Goal: Transaction & Acquisition: Obtain resource

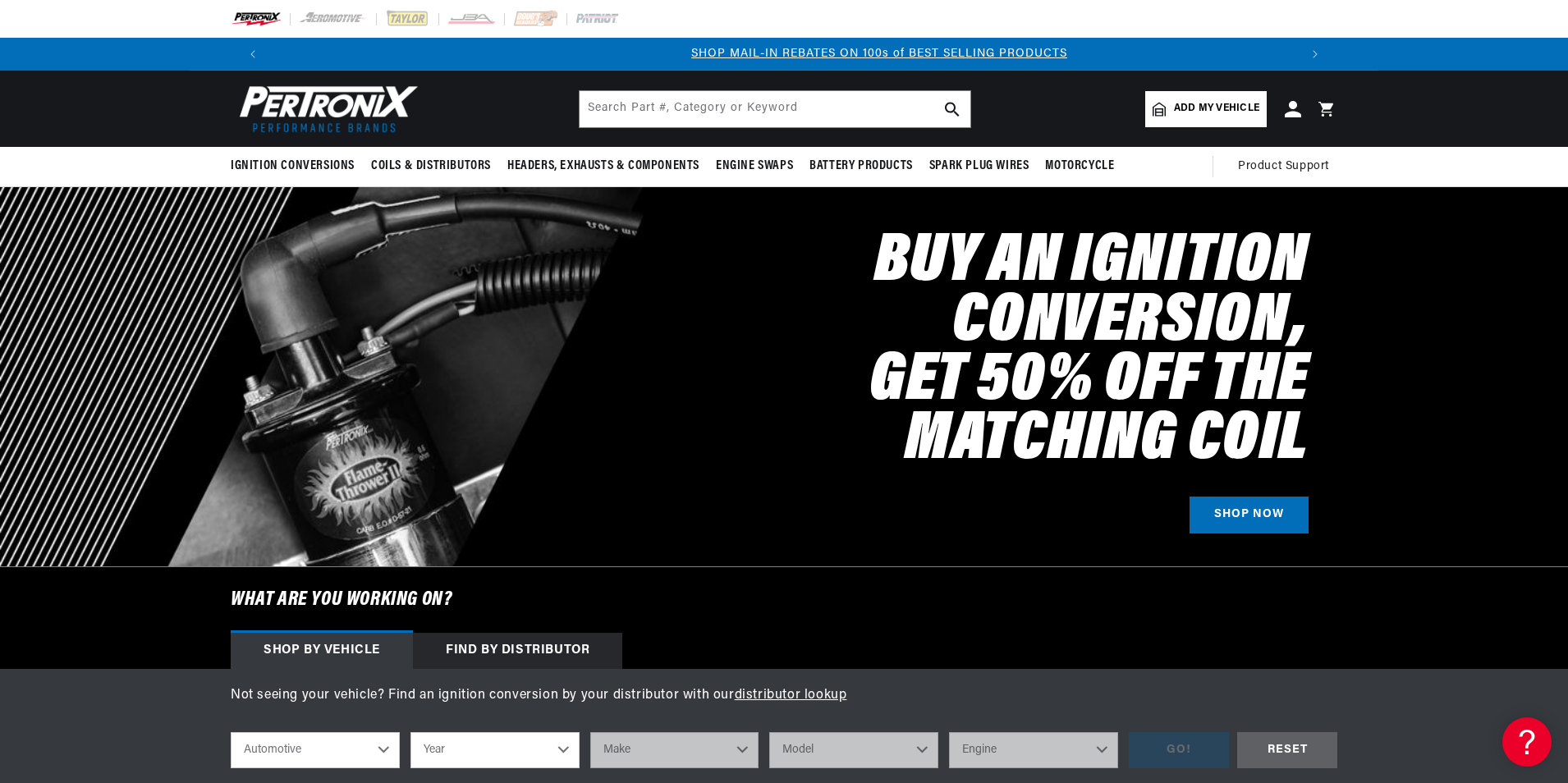
scroll to position [0, 1025]
click at [714, 117] on input "text" at bounding box center [775, 109] width 391 height 36
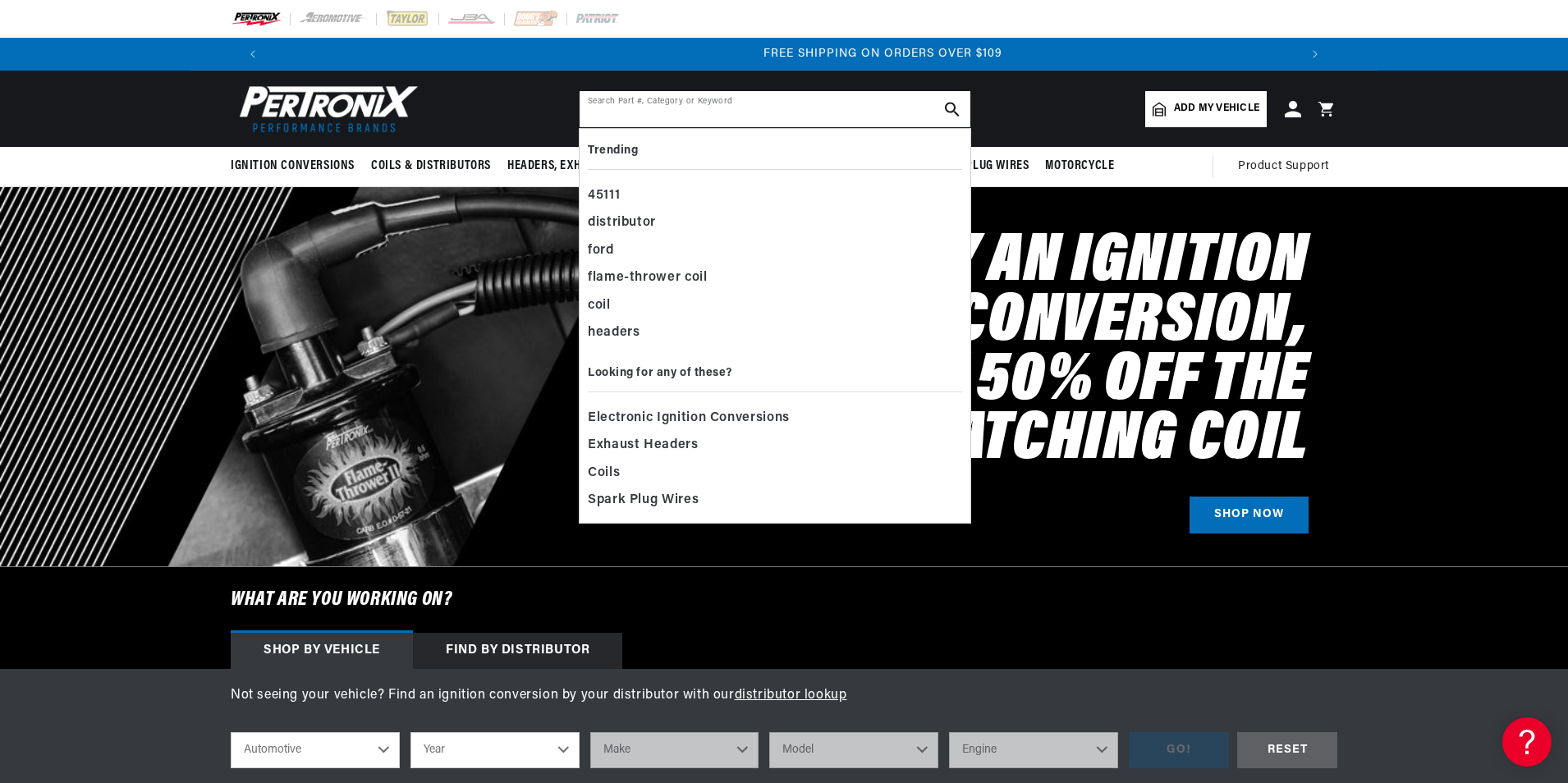
scroll to position [0, 2051]
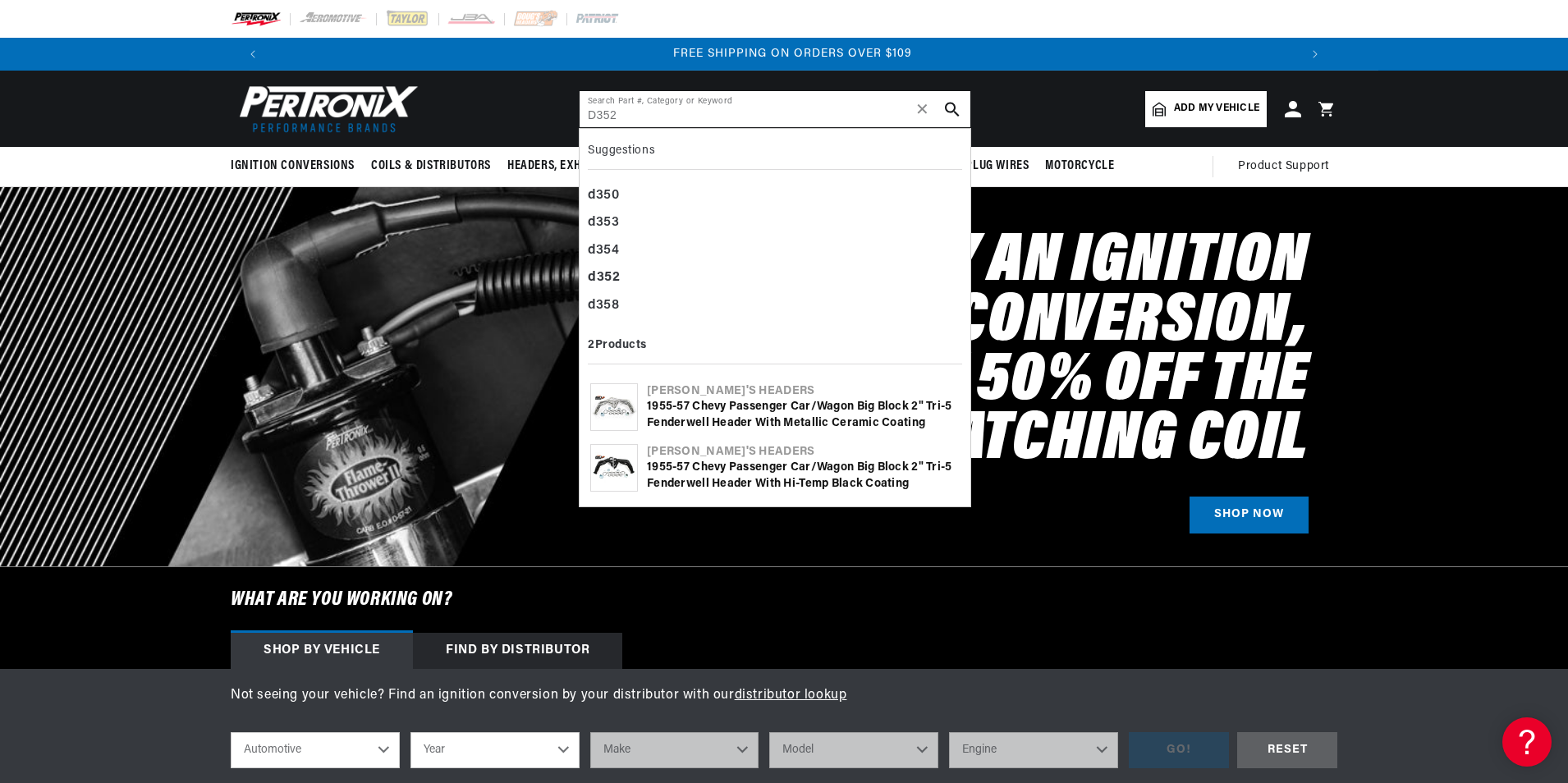
type input "D352"
click at [765, 388] on div "[PERSON_NAME]'s Headers" at bounding box center [803, 391] width 313 height 16
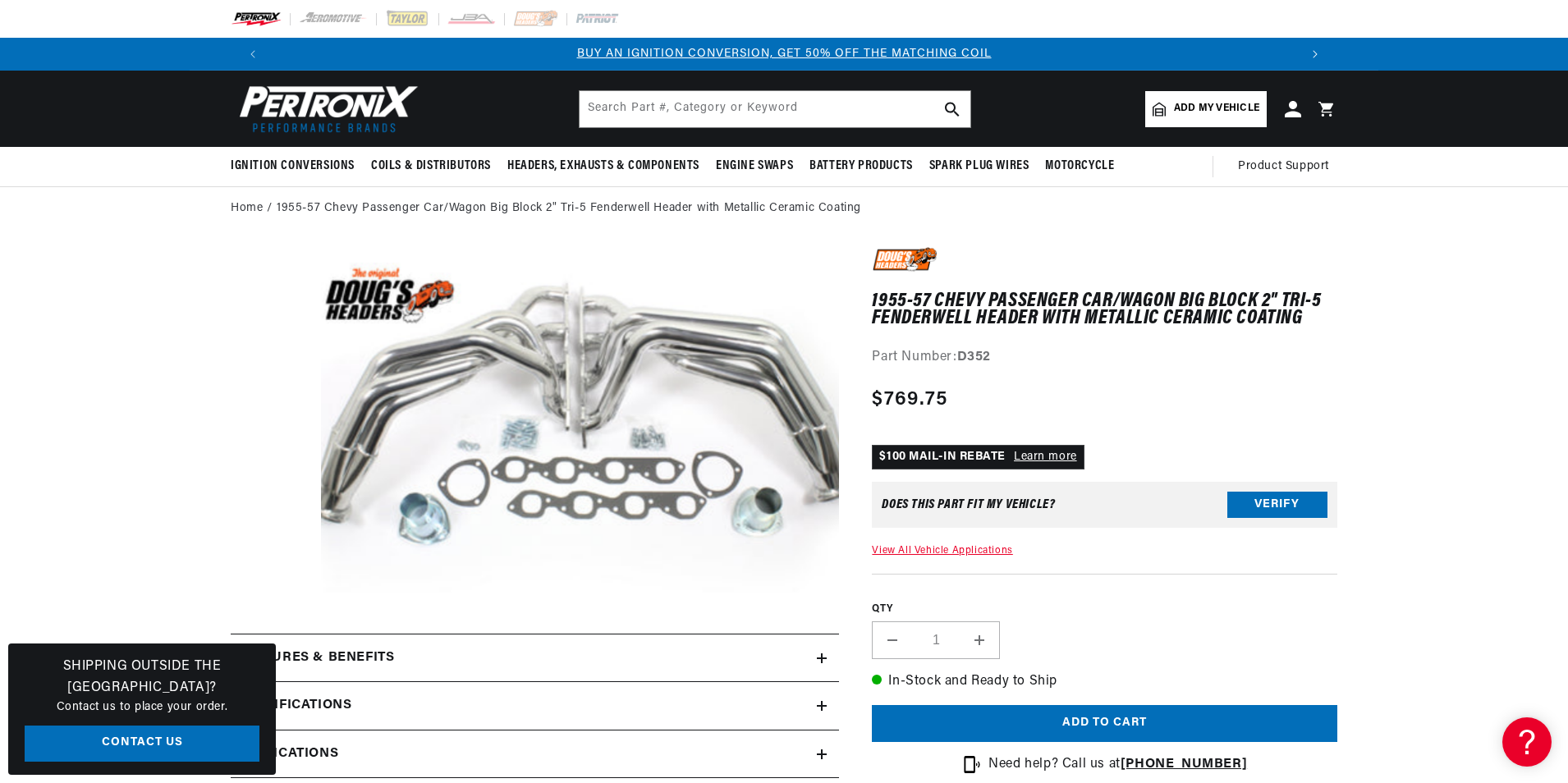
click at [1320, 50] on button "Translation missing: en.sections.announcements.next_announcement" at bounding box center [1315, 54] width 33 height 33
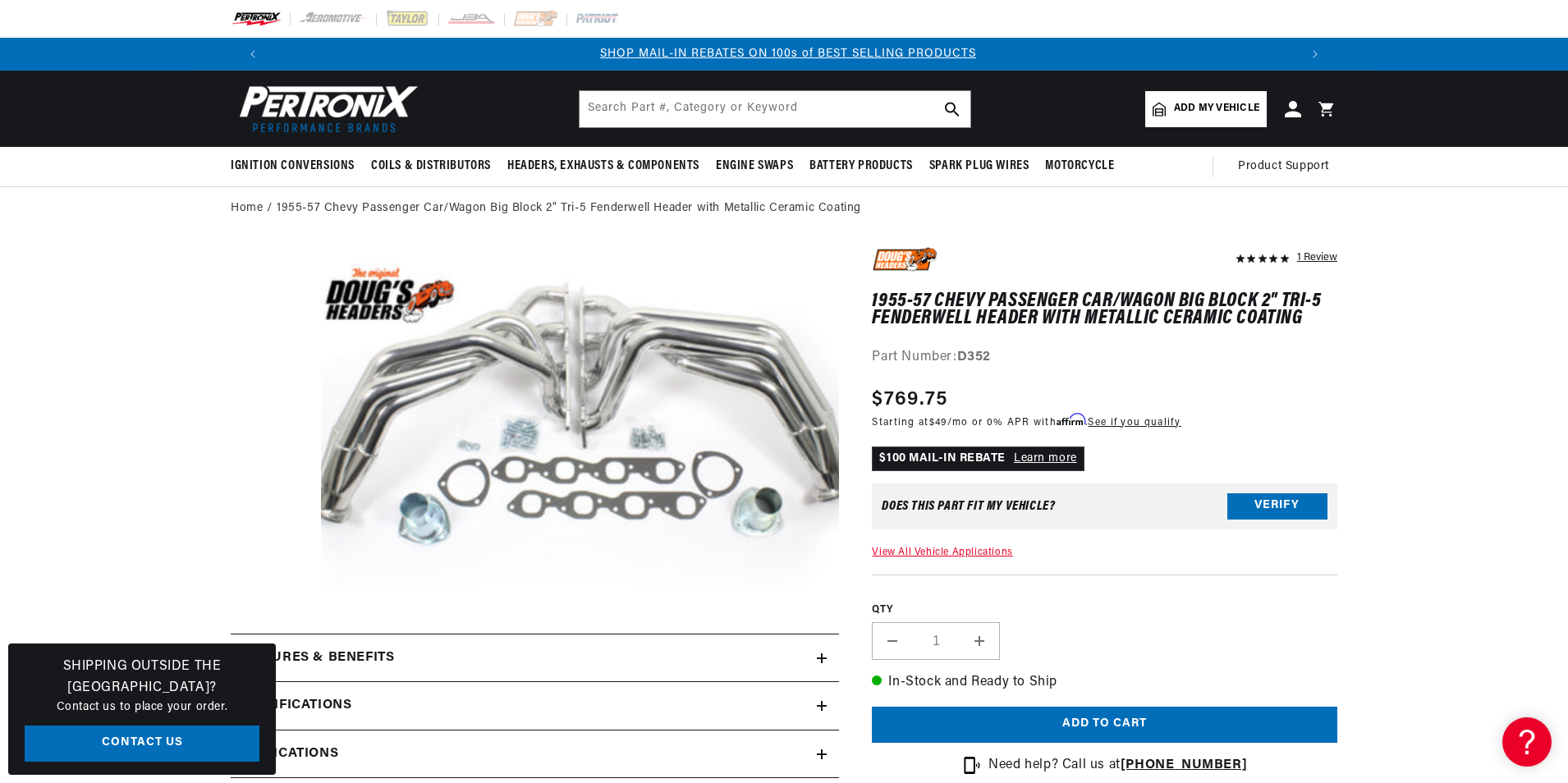
click at [826, 53] on link "SHOP MAIL-IN REBATES ON 100s of BEST SELLING PRODUCTS" at bounding box center [787, 53] width 376 height 13
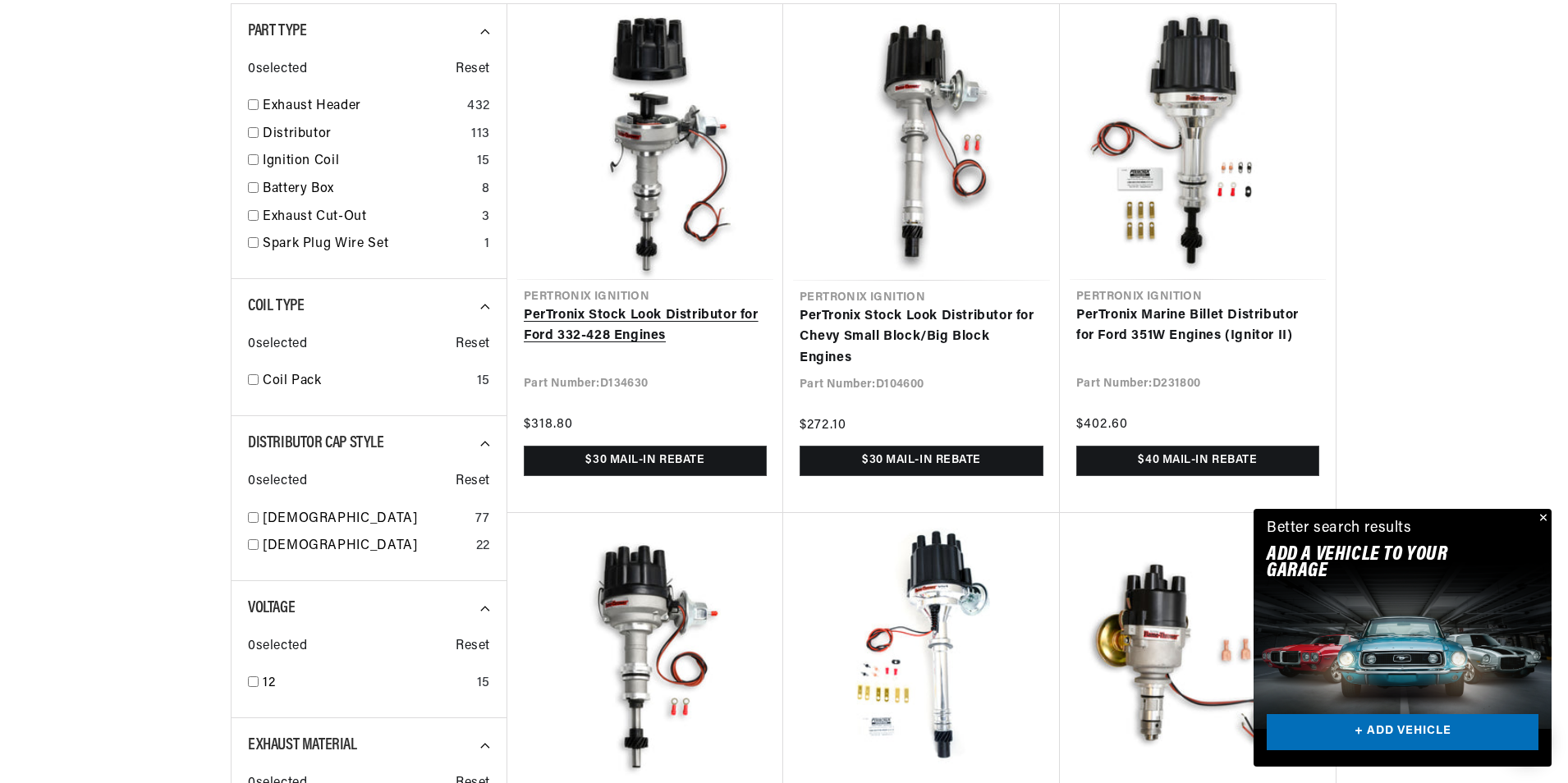
scroll to position [0, 2051]
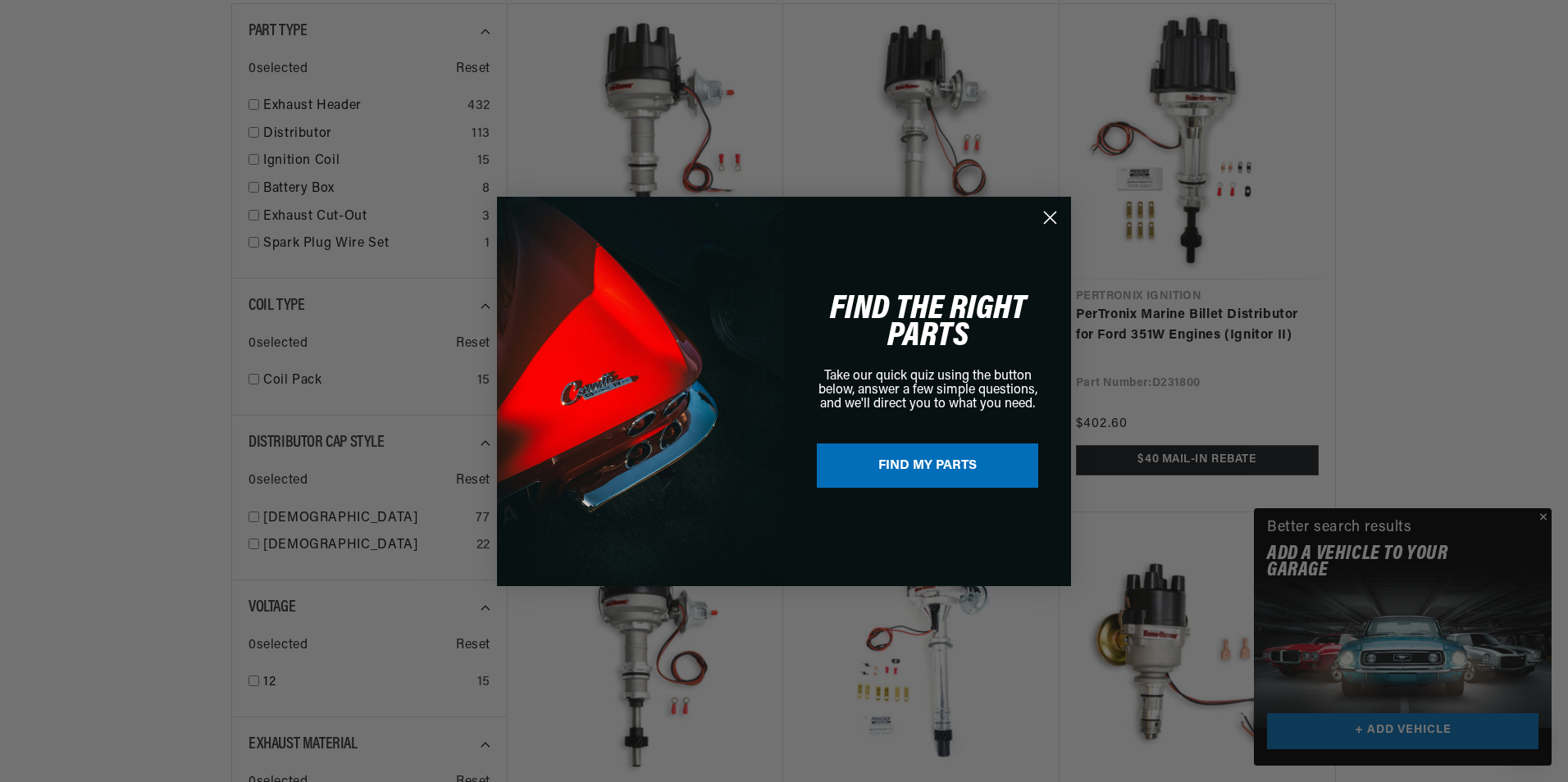
click at [1053, 221] on circle "Close dialog" at bounding box center [1050, 217] width 27 height 27
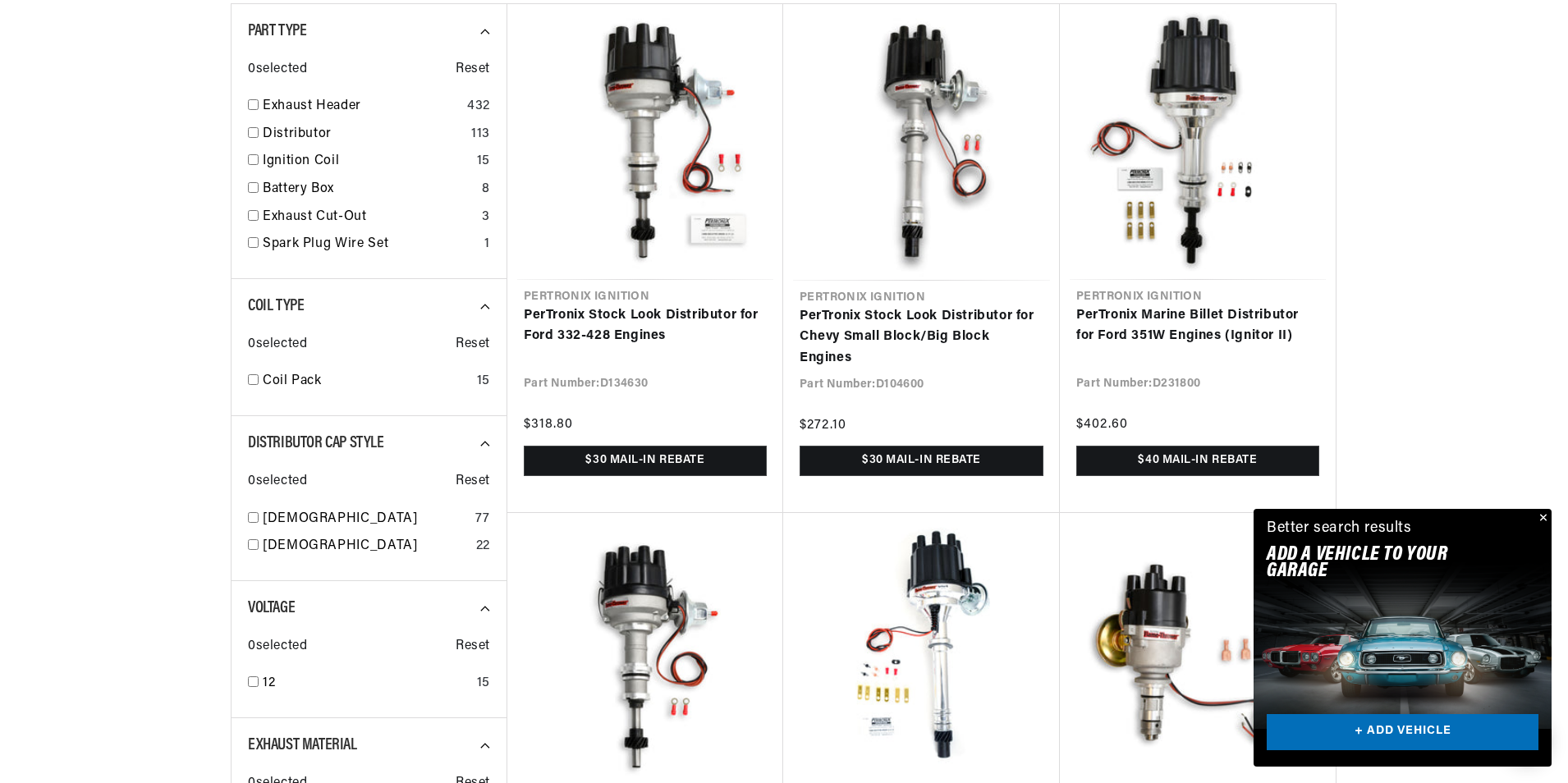
scroll to position [0, 0]
click at [1537, 518] on button "Close" at bounding box center [1541, 518] width 20 height 20
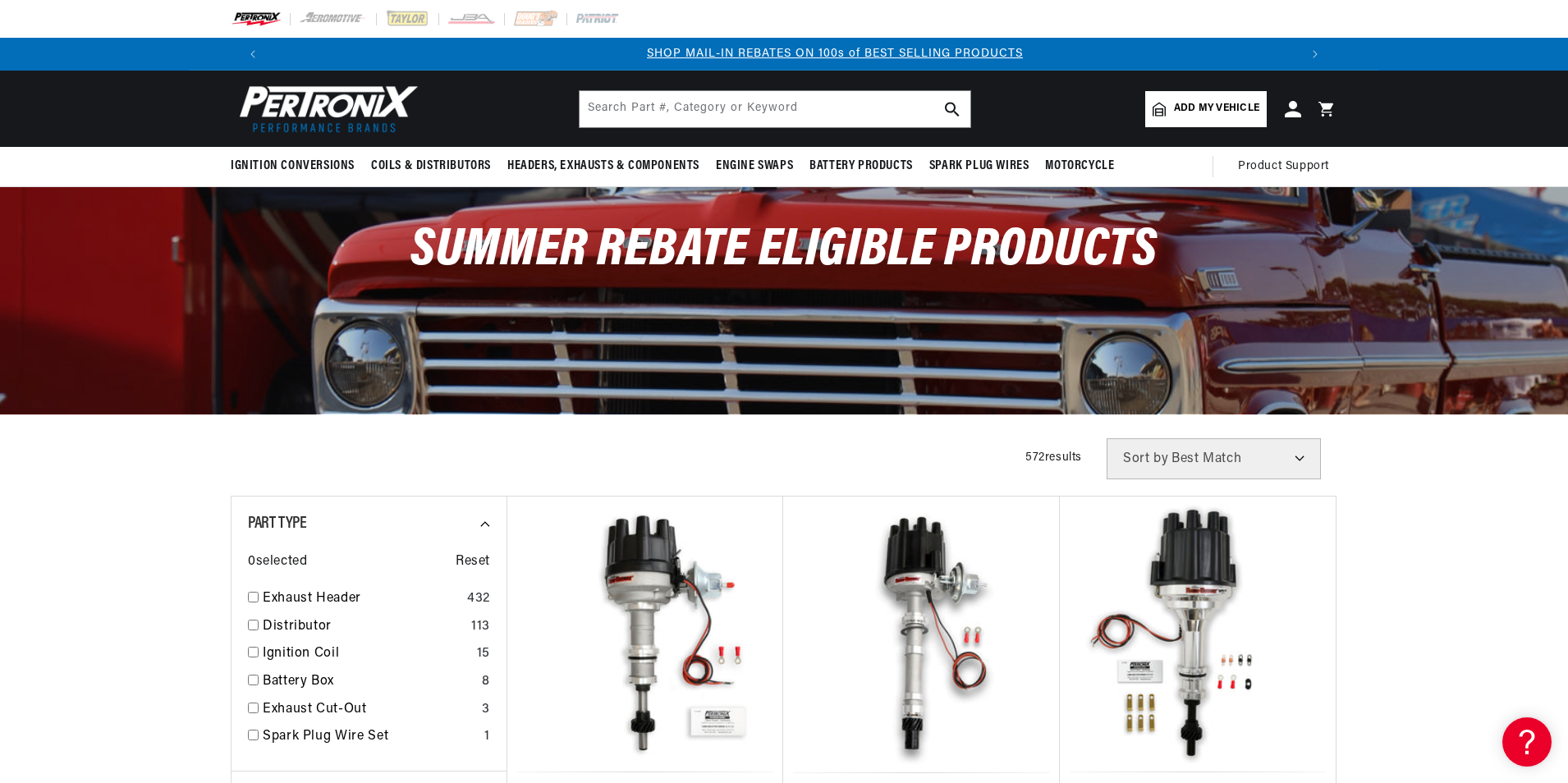
scroll to position [0, 1025]
drag, startPoint x: 363, startPoint y: 76, endPoint x: 375, endPoint y: 58, distance: 21.6
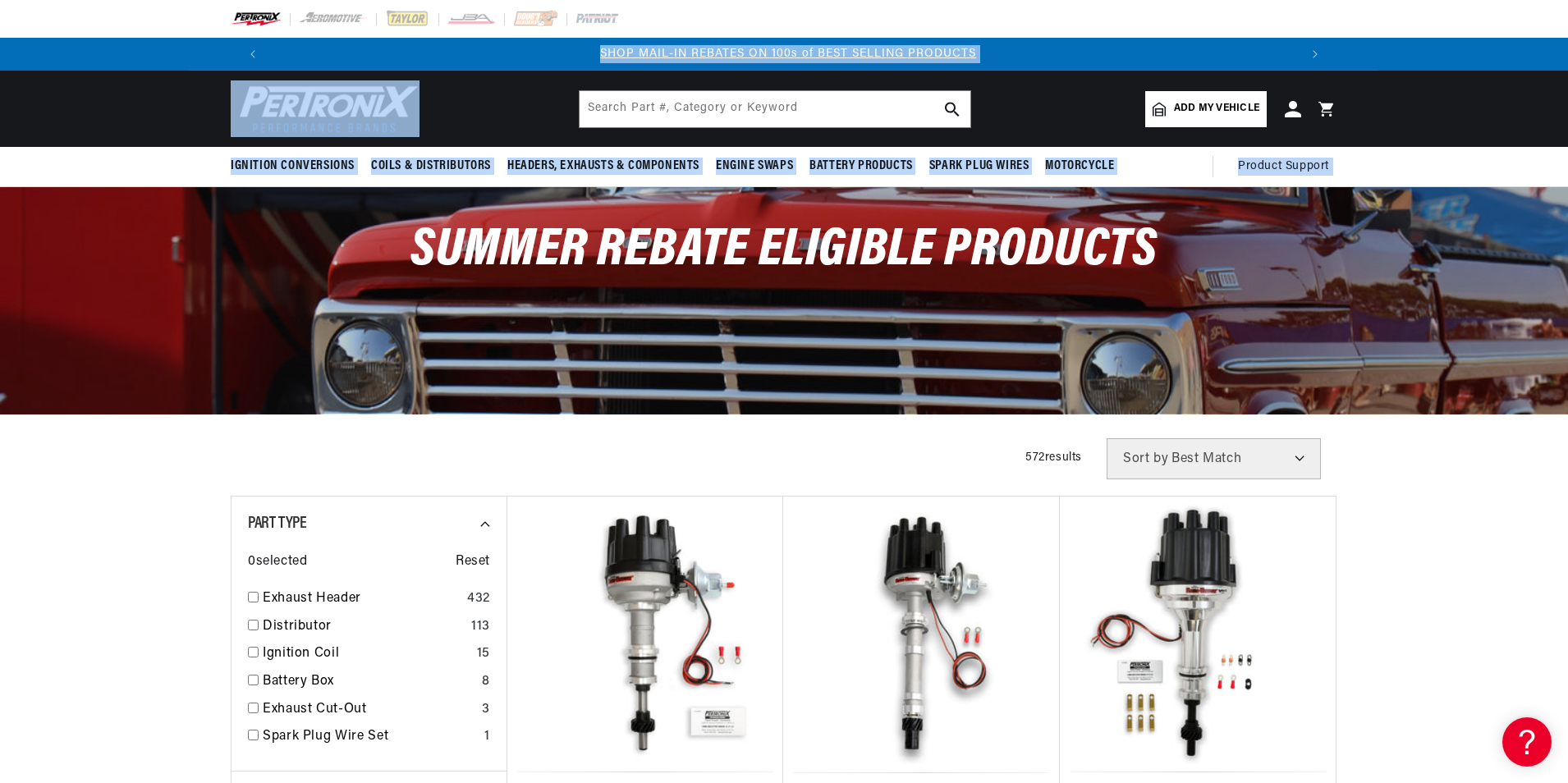
drag, startPoint x: 375, startPoint y: 58, endPoint x: 301, endPoint y: 114, distance: 92.8
click at [301, 114] on img at bounding box center [325, 109] width 189 height 57
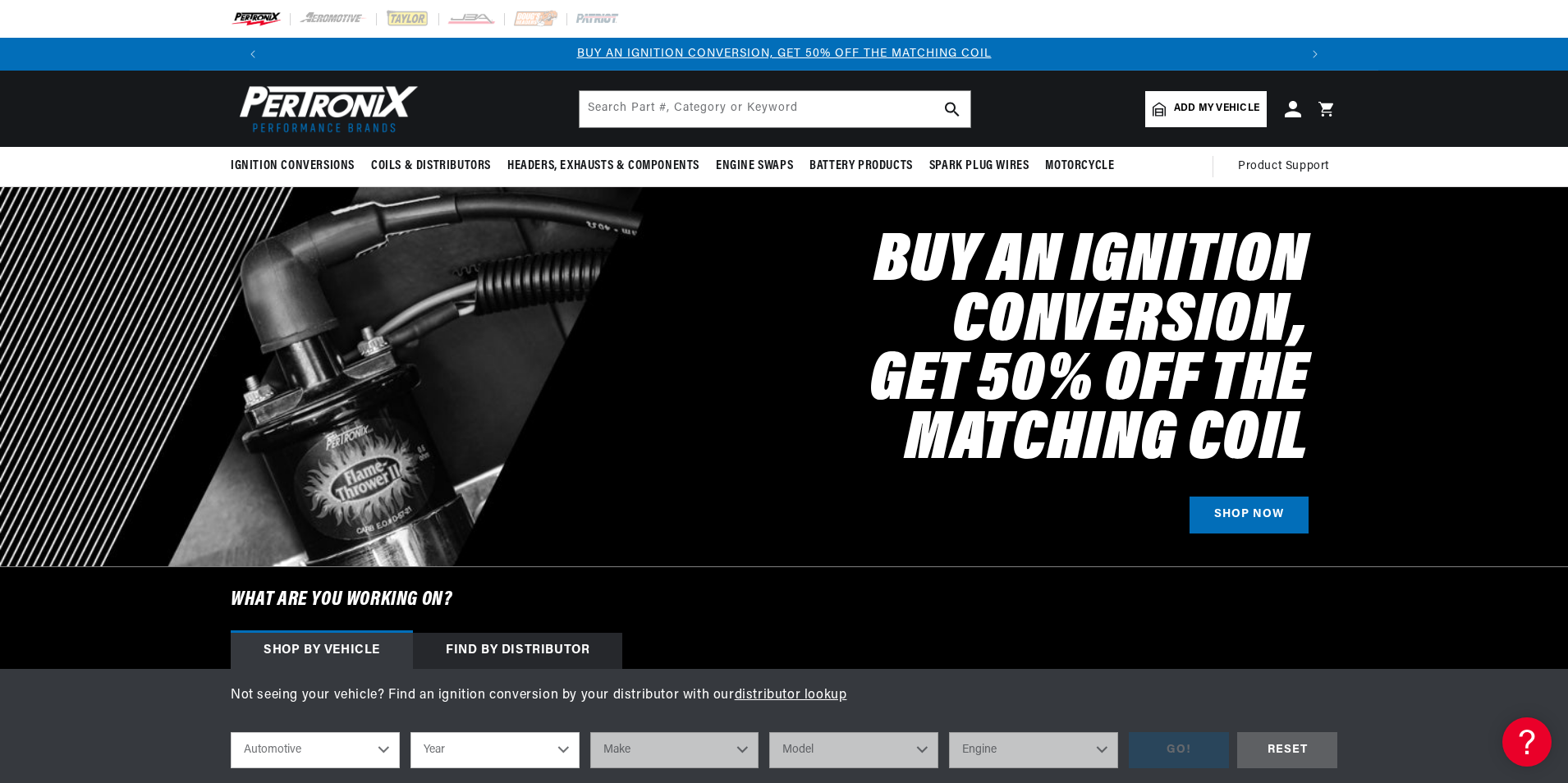
scroll to position [0, 334]
